Goal: Transaction & Acquisition: Purchase product/service

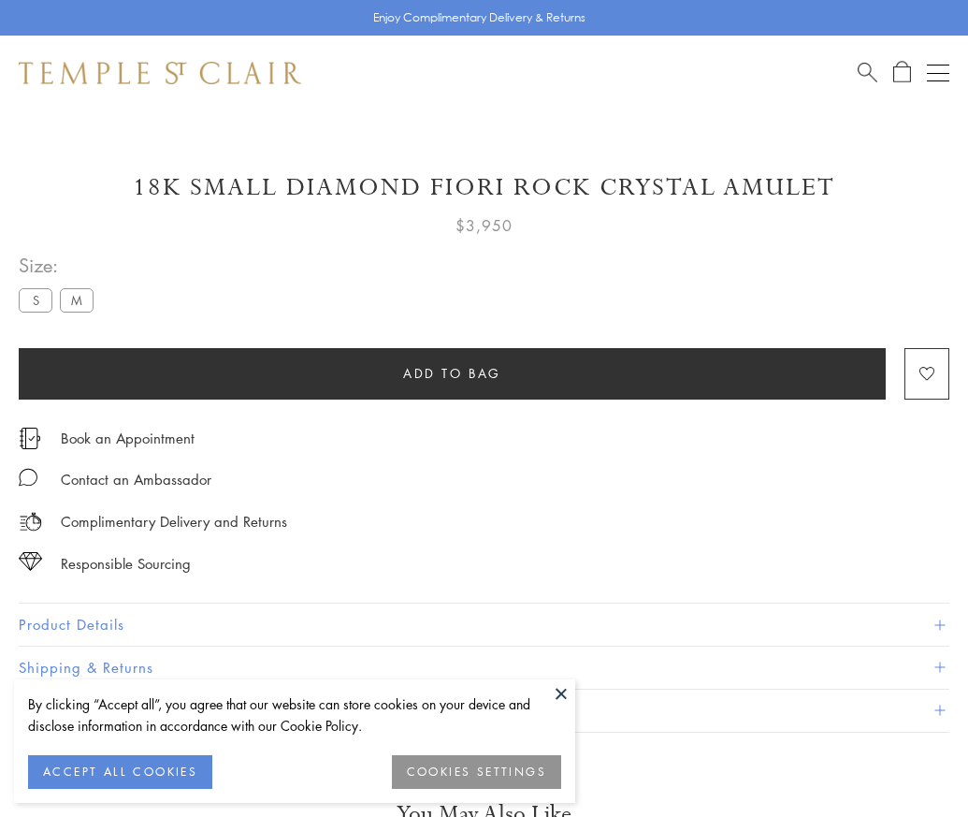
click at [452, 372] on span "Add to bag" at bounding box center [452, 373] width 98 height 21
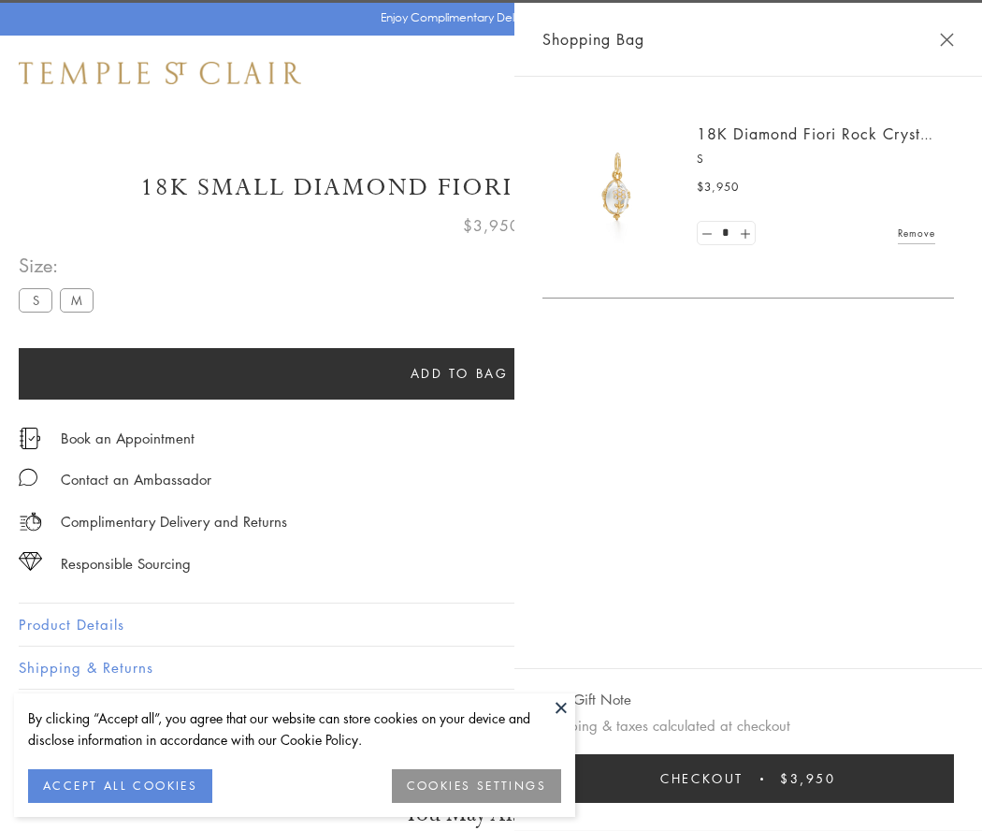
click at [744, 778] on span "Checkout" at bounding box center [702, 778] width 83 height 21
